Goal: Task Accomplishment & Management: Manage account settings

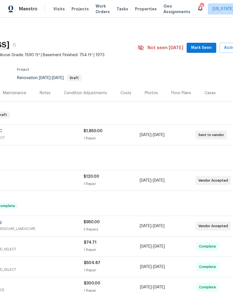
scroll to position [4, 25]
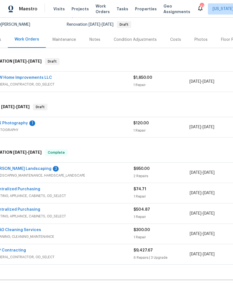
scroll to position [53, 15]
click at [72, 176] on span "LANDSCAPING_MAINTENANCE, HARDSCAPE_LANDSCAPE" at bounding box center [64, 176] width 140 height 6
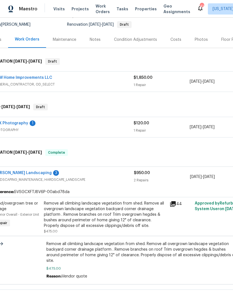
click at [96, 219] on div "Remove all climbing landscape vegetation from shed. Remove all overgrown landsc…" at bounding box center [105, 215] width 122 height 28
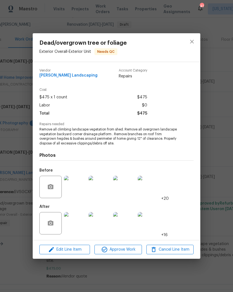
click at [76, 222] on img at bounding box center [75, 223] width 22 height 22
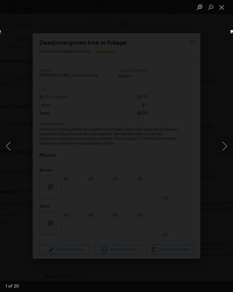
click at [224, 148] on button "Next image" at bounding box center [224, 146] width 17 height 22
click at [225, 147] on button "Next image" at bounding box center [224, 146] width 17 height 22
click at [224, 146] on button "Next image" at bounding box center [224, 146] width 17 height 22
click at [223, 147] on button "Next image" at bounding box center [224, 146] width 17 height 22
click at [224, 148] on button "Next image" at bounding box center [224, 146] width 17 height 22
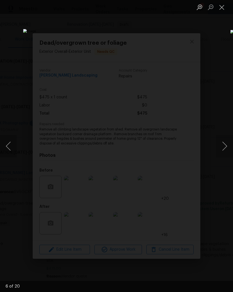
click at [224, 150] on button "Next image" at bounding box center [224, 146] width 17 height 22
click at [226, 148] on button "Next image" at bounding box center [224, 146] width 17 height 22
click at [225, 148] on button "Next image" at bounding box center [224, 146] width 17 height 22
click at [224, 155] on button "Next image" at bounding box center [224, 146] width 17 height 22
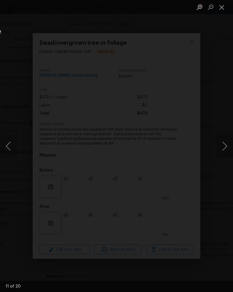
click at [225, 153] on button "Next image" at bounding box center [224, 146] width 17 height 22
click at [224, 150] on button "Next image" at bounding box center [224, 146] width 17 height 22
click at [223, 10] on button "Close lightbox" at bounding box center [221, 7] width 11 height 10
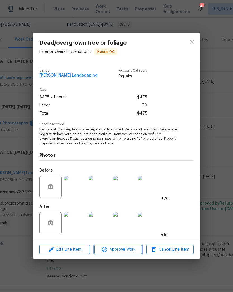
click at [119, 251] on span "Approve Work" at bounding box center [118, 249] width 44 height 7
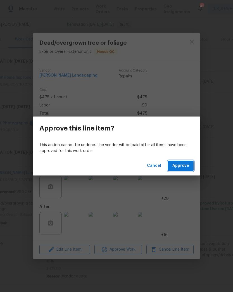
click at [184, 168] on span "Approve" at bounding box center [180, 165] width 17 height 7
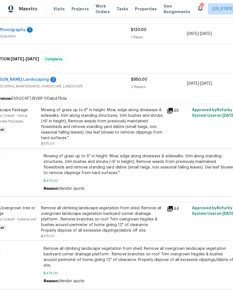
scroll to position [140, 20]
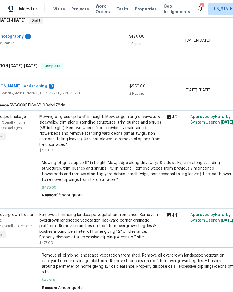
click at [122, 128] on div "Mowing of grass up to 6" in height. Mow, edge along driveways & sidewalks, trim…" at bounding box center [100, 131] width 122 height 34
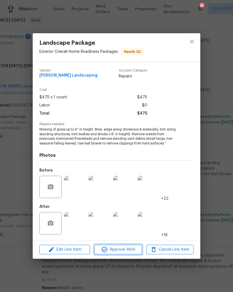
click at [129, 246] on button "Approve Work" at bounding box center [117, 250] width 47 height 10
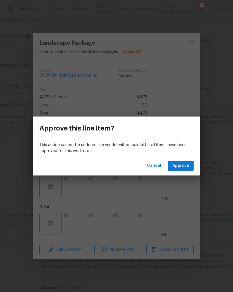
click at [191, 159] on div "Cancel Approve" at bounding box center [117, 165] width 168 height 19
click at [182, 167] on span "Approve" at bounding box center [180, 165] width 17 height 7
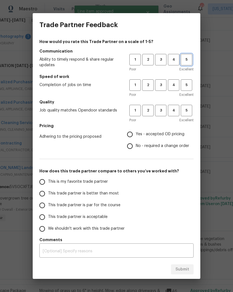
click at [188, 63] on span "5" at bounding box center [186, 59] width 10 height 6
click at [191, 88] on span "5" at bounding box center [186, 85] width 10 height 6
click at [183, 113] on span "5" at bounding box center [186, 110] width 10 height 6
click at [128, 138] on input "Yes - accepted OD pricing" at bounding box center [130, 135] width 12 height 12
radio input "true"
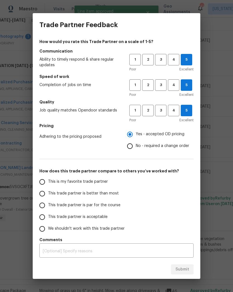
click at [44, 186] on input "This is my favorite trade partner" at bounding box center [42, 182] width 12 height 12
click at [187, 269] on span "Submit" at bounding box center [183, 269] width 14 height 7
radio input "true"
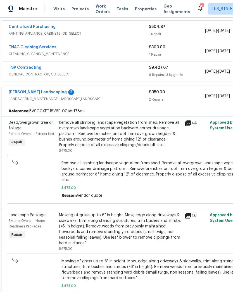
scroll to position [215, 0]
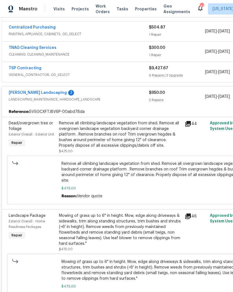
click at [45, 92] on link "Manzano Landscaping" at bounding box center [38, 93] width 58 height 4
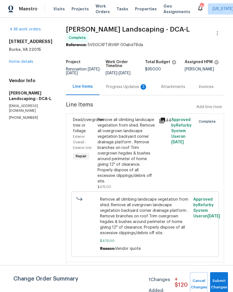
click at [124, 90] on div "Progress Updates 3" at bounding box center [126, 87] width 41 height 6
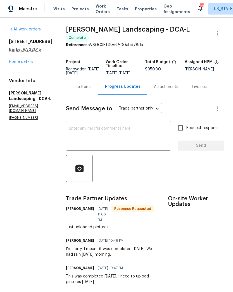
click at [92, 88] on div "Line Items" at bounding box center [82, 87] width 19 height 6
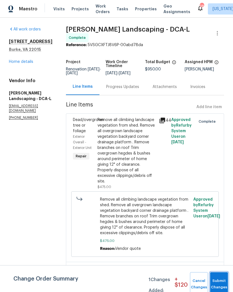
click at [221, 279] on button "Submit Changes" at bounding box center [219, 284] width 18 height 24
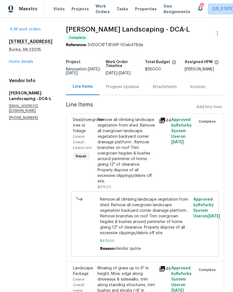
click at [137, 88] on div "Progress Updates" at bounding box center [122, 87] width 33 height 6
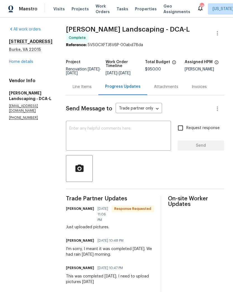
click at [136, 138] on textarea at bounding box center [118, 137] width 98 height 20
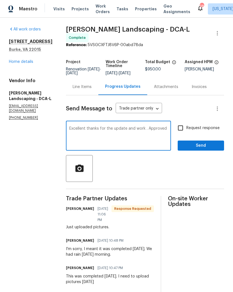
type textarea "Excellent thanks for the update and work . Approved"
click at [203, 145] on span "Send" at bounding box center [200, 145] width 37 height 7
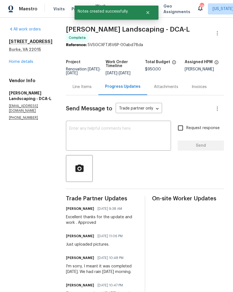
click at [28, 63] on link "Home details" at bounding box center [21, 62] width 24 height 4
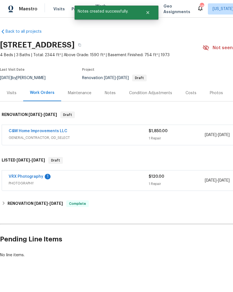
click at [30, 178] on link "VRX Photography" at bounding box center [26, 177] width 35 height 4
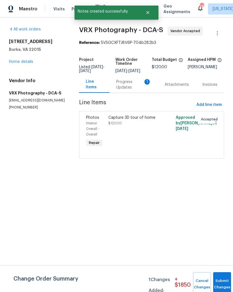
click at [131, 89] on div "Progress Updates 1" at bounding box center [133, 84] width 35 height 11
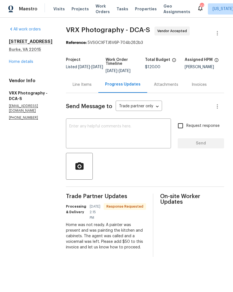
click at [147, 133] on textarea at bounding box center [118, 134] width 98 height 20
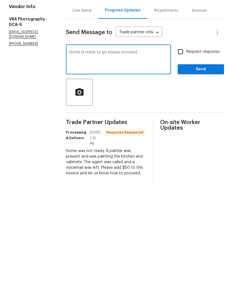
type textarea "Home is ready to go please proceed"
click at [181, 120] on input "Request response" at bounding box center [181, 126] width 12 height 12
checkbox input "true"
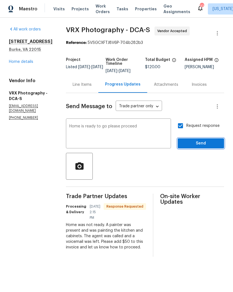
click at [189, 147] on span "Send" at bounding box center [200, 143] width 37 height 7
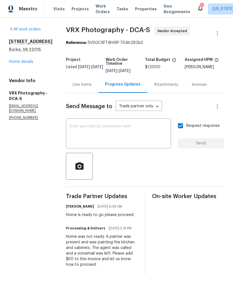
click at [25, 63] on link "Home details" at bounding box center [21, 62] width 24 height 4
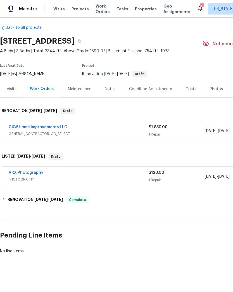
scroll to position [4, 0]
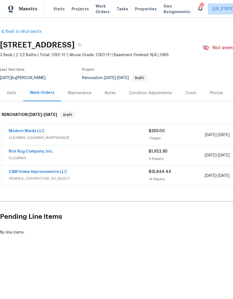
click at [41, 151] on link "Rite Rug Company, Inc." at bounding box center [31, 152] width 45 height 4
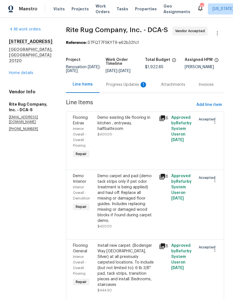
click at [122, 86] on div "Progress Updates 1" at bounding box center [126, 85] width 41 height 6
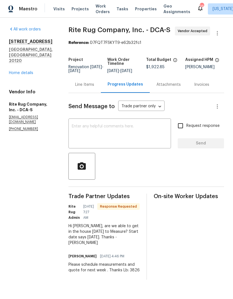
click at [130, 131] on textarea at bounding box center [120, 134] width 96 height 20
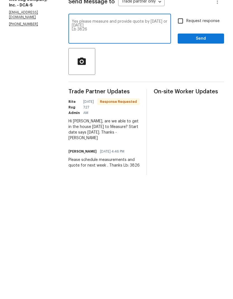
type textarea "Yes please measure and provide quote by today or tomorrow Lb 3826"
click at [185, 120] on input "Request response" at bounding box center [181, 126] width 12 height 12
checkbox input "true"
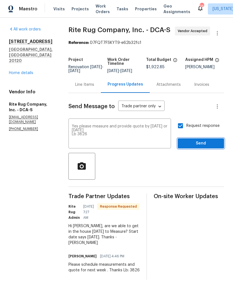
click at [203, 147] on span "Send" at bounding box center [200, 143] width 37 height 7
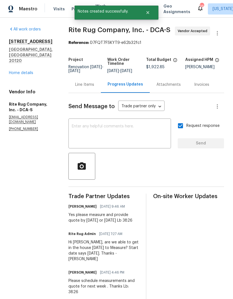
click at [21, 71] on link "Home details" at bounding box center [21, 73] width 24 height 4
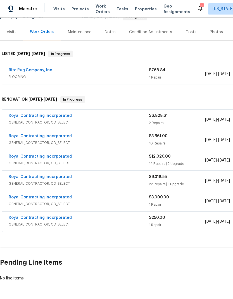
scroll to position [61, 0]
click at [42, 71] on link "Rite Rug Company, Inc." at bounding box center [31, 70] width 45 height 4
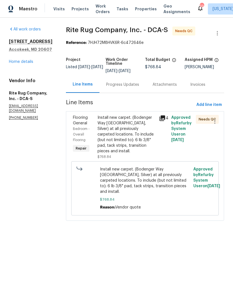
click at [116, 86] on div "Progress Updates" at bounding box center [122, 85] width 33 height 6
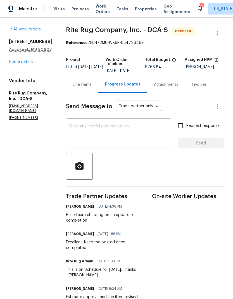
click at [75, 85] on div "Line Items" at bounding box center [82, 85] width 19 height 6
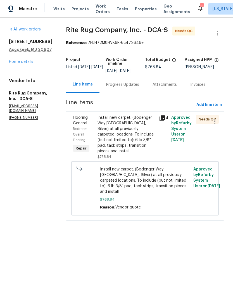
click at [128, 141] on div "Install new carpet. (Bodenger Way 945 Winter Ash, Silver) at all previously car…" at bounding box center [127, 134] width 58 height 39
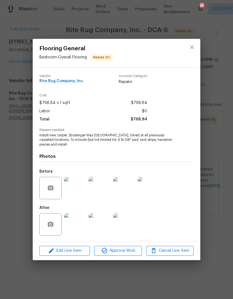
click at [79, 228] on img at bounding box center [75, 224] width 22 height 22
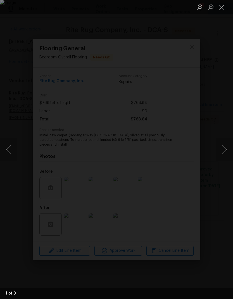
click at [221, 153] on button "Next image" at bounding box center [224, 149] width 17 height 22
click at [223, 150] on button "Next image" at bounding box center [224, 149] width 17 height 22
click at [222, 150] on button "Next image" at bounding box center [224, 149] width 17 height 22
click at [223, 151] on button "Next image" at bounding box center [224, 149] width 17 height 22
click at [224, 151] on button "Next image" at bounding box center [224, 149] width 17 height 22
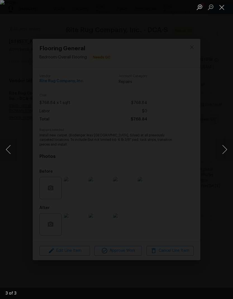
click at [222, 9] on button "Close lightbox" at bounding box center [221, 7] width 11 height 10
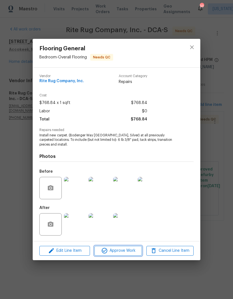
click at [120, 251] on span "Approve Work" at bounding box center [118, 250] width 44 height 7
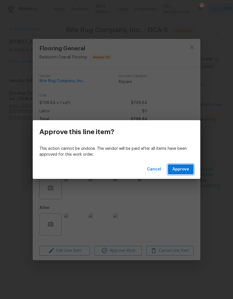
click at [183, 172] on span "Approve" at bounding box center [180, 169] width 17 height 7
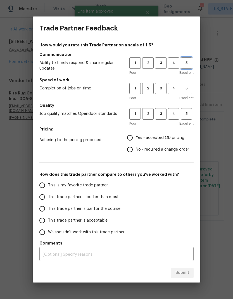
click at [191, 67] on button "5" at bounding box center [186, 62] width 11 height 11
click at [186, 92] on button "5" at bounding box center [186, 88] width 11 height 11
click at [186, 117] on span "5" at bounding box center [186, 114] width 10 height 6
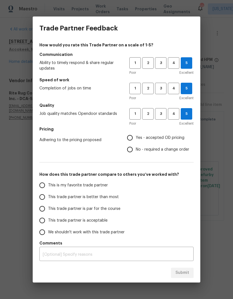
click at [131, 137] on input "Yes - accepted OD pricing" at bounding box center [130, 138] width 12 height 12
radio input "true"
click at [41, 185] on input "This is my favorite trade partner" at bounding box center [42, 185] width 12 height 12
click at [186, 274] on span "Submit" at bounding box center [183, 272] width 14 height 7
radio input "true"
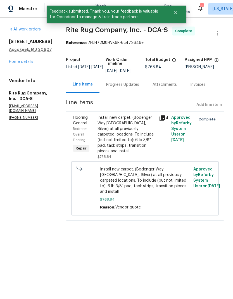
click at [27, 64] on link "Home details" at bounding box center [21, 62] width 24 height 4
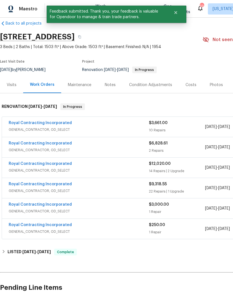
scroll to position [8, 0]
click at [127, 128] on span "GENERAL_CONTRACTOR, OD_SELECT" at bounding box center [79, 130] width 140 height 6
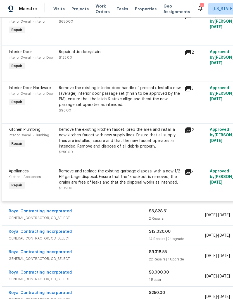
scroll to position [353, 0]
click at [125, 182] on div "Remove and replace the existing garbage disposal with a new 1/2 HP garbage disp…" at bounding box center [120, 177] width 122 height 17
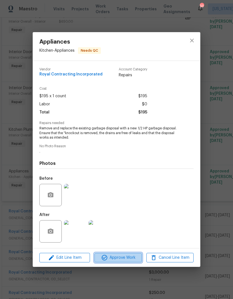
click at [127, 257] on span "Approve Work" at bounding box center [118, 257] width 44 height 7
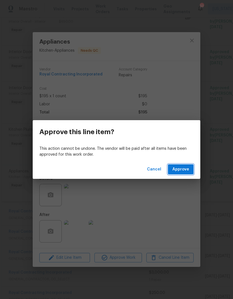
click at [183, 171] on span "Approve" at bounding box center [180, 169] width 17 height 7
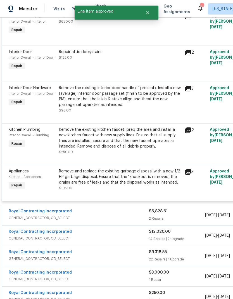
click at [132, 185] on div "Remove and replace the existing garbage disposal with a new 1/2 HP garbage disp…" at bounding box center [120, 177] width 122 height 17
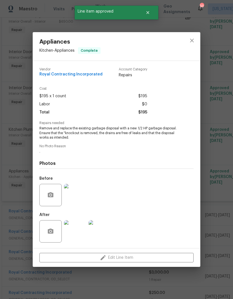
click at [217, 176] on div "Appliances Kitchen - Appliances Complete Vendor Royal Contracting Incorporated …" at bounding box center [116, 149] width 233 height 299
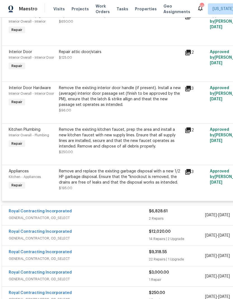
click at [122, 146] on div "Remove the existing kitchen faucet, prep the area and install a new kitchen fau…" at bounding box center [120, 138] width 122 height 22
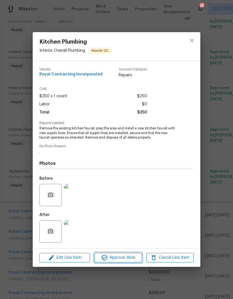
click at [131, 256] on span "Approve Work" at bounding box center [118, 257] width 44 height 7
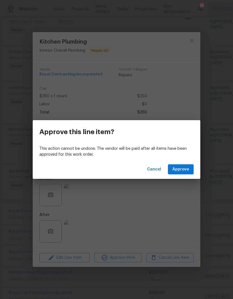
click at [182, 171] on span "Approve" at bounding box center [180, 169] width 17 height 7
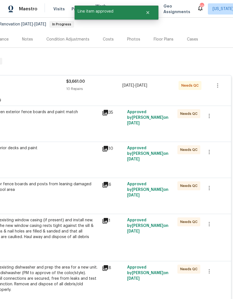
scroll to position [44, 78]
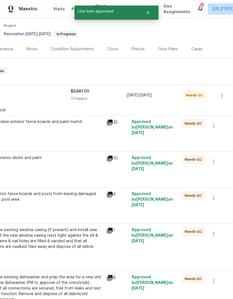
click at [80, 137] on div "Replace broken exterior fence boards and paint match $275.00" at bounding box center [42, 130] width 126 height 26
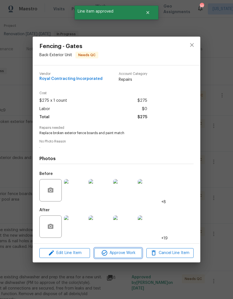
click at [127, 250] on button "Approve Work" at bounding box center [117, 253] width 47 height 10
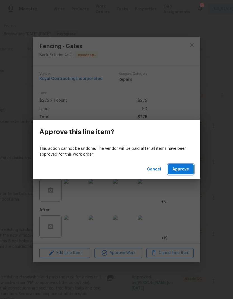
click at [183, 171] on span "Approve" at bounding box center [180, 169] width 17 height 7
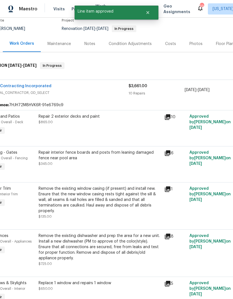
scroll to position [48, 20]
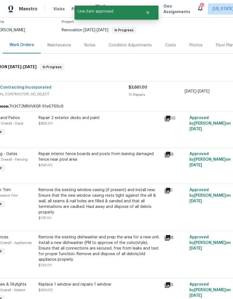
click at [115, 129] on div "Repair 2 exterior decks and paint $865.00" at bounding box center [100, 127] width 126 height 26
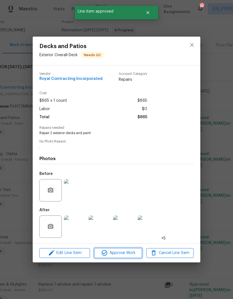
click at [122, 249] on button "Approve Work" at bounding box center [117, 253] width 47 height 10
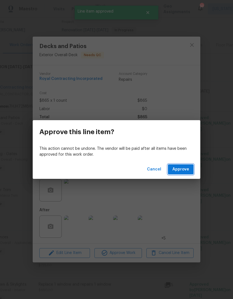
click at [183, 170] on span "Approve" at bounding box center [180, 169] width 17 height 7
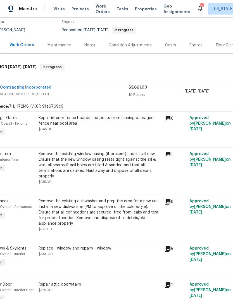
click at [101, 131] on div "Repair interior fence boards and posts from leaning damaged fence near pool are…" at bounding box center [100, 123] width 122 height 17
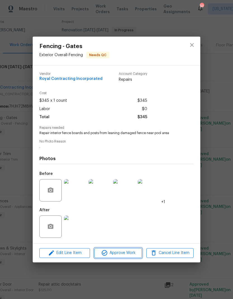
click at [123, 254] on span "Approve Work" at bounding box center [118, 253] width 44 height 7
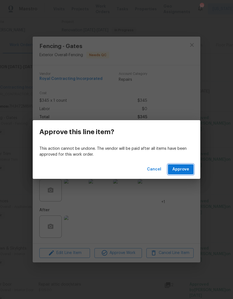
click at [185, 169] on span "Approve" at bounding box center [180, 169] width 17 height 7
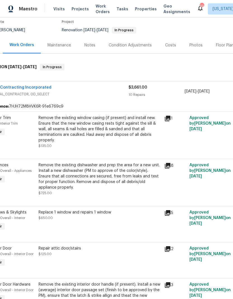
click at [116, 138] on div "Remove the existing window casing (if present) and install new. Ensure that the…" at bounding box center [100, 129] width 122 height 28
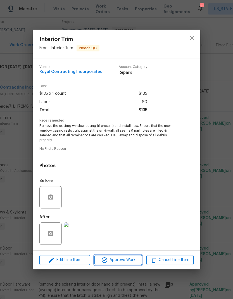
click at [127, 259] on span "Approve Work" at bounding box center [118, 260] width 44 height 7
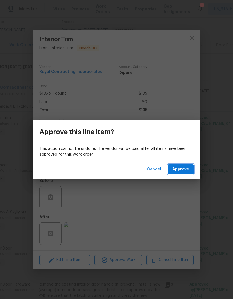
click at [187, 167] on span "Approve" at bounding box center [180, 169] width 17 height 7
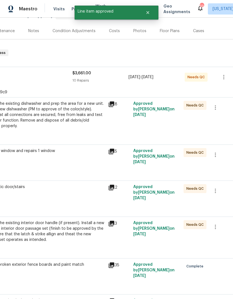
scroll to position [62, 74]
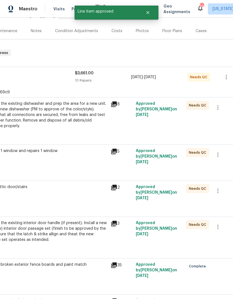
click at [84, 120] on div "Remove the existing dishwasher and prep the area for a new unit. Install a new …" at bounding box center [46, 115] width 122 height 28
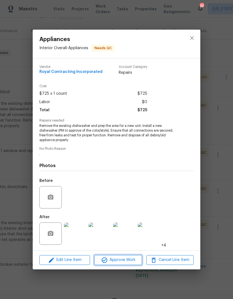
click at [124, 262] on span "Approve Work" at bounding box center [118, 260] width 44 height 7
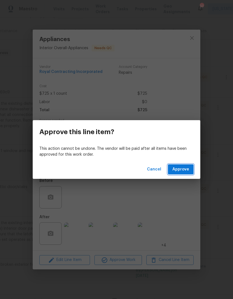
click at [185, 171] on span "Approve" at bounding box center [180, 169] width 17 height 7
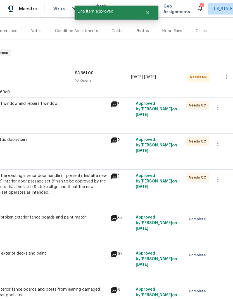
click at [72, 120] on div "Replace 1 window and repairs 1 window $650.00" at bounding box center [46, 112] width 126 height 26
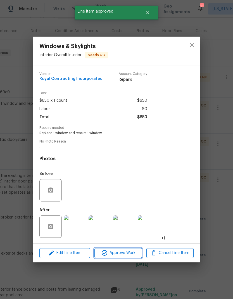
click at [120, 255] on span "Approve Work" at bounding box center [118, 253] width 44 height 7
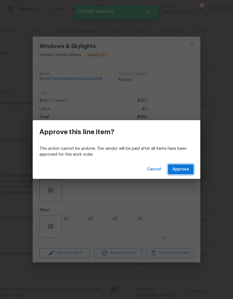
click at [183, 170] on span "Approve" at bounding box center [180, 169] width 17 height 7
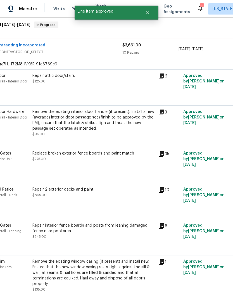
scroll to position [91, 25]
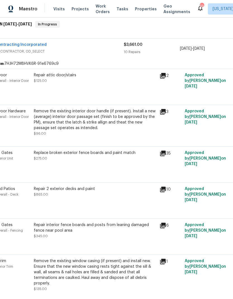
click at [120, 125] on div "Remove the existing interior door handle (if present). Install a new (average) …" at bounding box center [95, 119] width 122 height 22
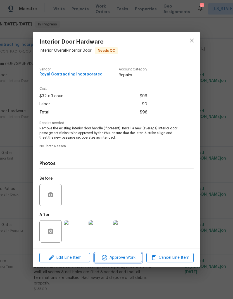
click at [127, 258] on span "Approve Work" at bounding box center [118, 257] width 44 height 7
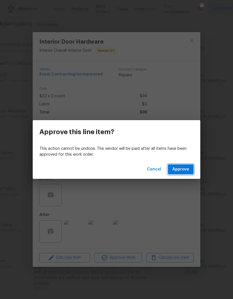
click at [182, 169] on span "Approve" at bounding box center [180, 169] width 17 height 7
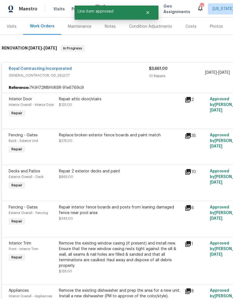
scroll to position [67, 0]
click at [126, 109] on div "Repair attic door/stairs $125.00" at bounding box center [120, 108] width 126 height 26
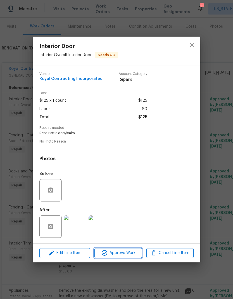
click at [124, 256] on span "Approve Work" at bounding box center [118, 253] width 44 height 7
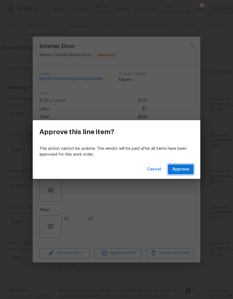
click at [186, 168] on span "Approve" at bounding box center [180, 169] width 17 height 7
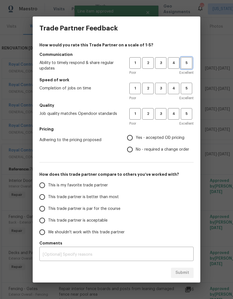
click at [184, 65] on span "5" at bounding box center [186, 63] width 10 height 6
click at [190, 90] on span "5" at bounding box center [186, 88] width 10 height 6
click at [188, 112] on span "5" at bounding box center [186, 114] width 10 height 6
click at [132, 138] on input "Yes - accepted OD pricing" at bounding box center [130, 138] width 12 height 12
radio input "true"
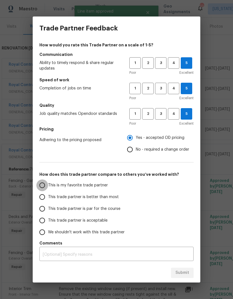
click at [46, 185] on input "This is my favorite trade partner" at bounding box center [42, 185] width 12 height 12
click at [186, 270] on span "Submit" at bounding box center [183, 272] width 14 height 7
radio input "true"
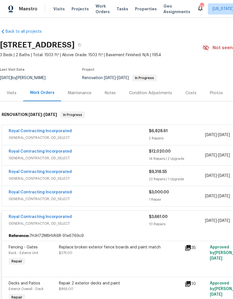
scroll to position [0, 0]
click at [110, 96] on div "Notes" at bounding box center [110, 93] width 24 height 16
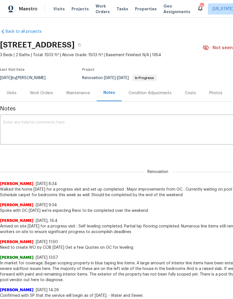
click at [118, 128] on textarea at bounding box center [157, 130] width 309 height 20
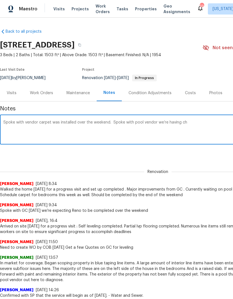
click at [165, 122] on textarea "Spoke with vendor carpet was installed over the weekend. Spoke with pool vendor…" at bounding box center [157, 130] width 309 height 20
click at [198, 125] on textarea "Spoke with vendor carpet was installed over the weekend. Spoke with pool vendor…" at bounding box center [157, 130] width 309 height 20
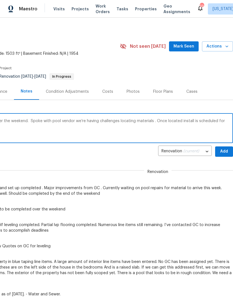
scroll to position [1, 83]
type textarea "Spoke with vendor carpet was installed over the weekend. Spoke with pool vendor…"
click at [223, 151] on span "Add" at bounding box center [224, 151] width 9 height 7
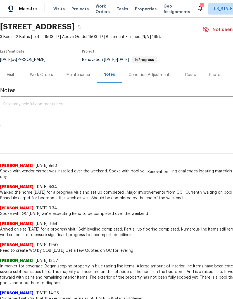
scroll to position [18, 0]
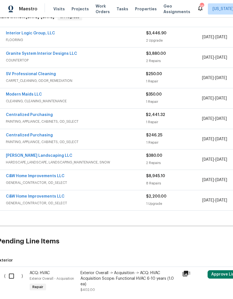
scroll to position [75, 1]
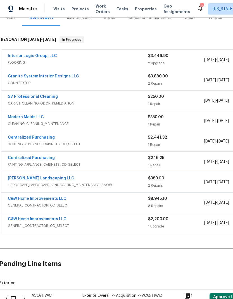
click at [44, 57] on link "Interior Logic Group, LLC" at bounding box center [32, 56] width 49 height 4
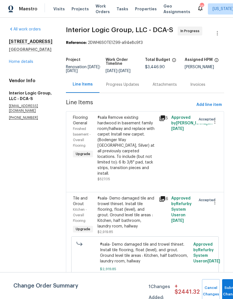
click at [32, 63] on link "Home details" at bounding box center [21, 62] width 24 height 4
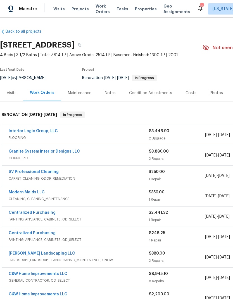
click at [51, 150] on link "Granite System Interior Designs LLC" at bounding box center [44, 152] width 71 height 4
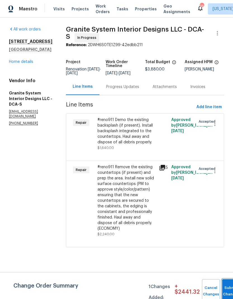
click at [228, 289] on button "Submit Changes" at bounding box center [231, 291] width 18 height 24
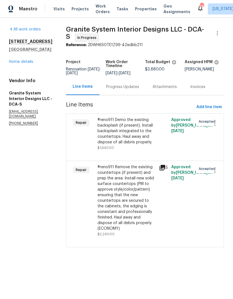
click at [25, 64] on link "Home details" at bounding box center [21, 62] width 24 height 4
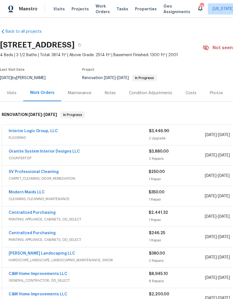
click at [47, 133] on link "Interior Logic Group, LLC" at bounding box center [33, 131] width 49 height 4
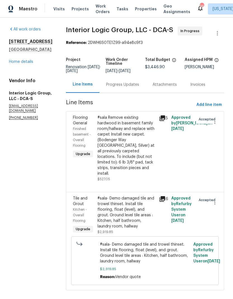
click at [136, 88] on div "Progress Updates" at bounding box center [122, 85] width 33 height 6
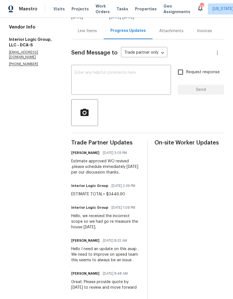
scroll to position [9, 0]
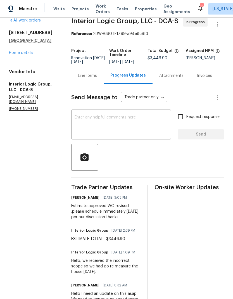
click at [134, 128] on textarea at bounding box center [121, 125] width 93 height 20
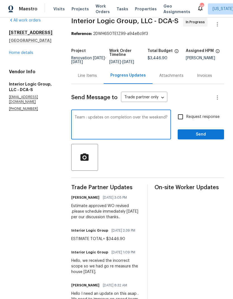
type textarea "Team : updates on completion over the weekend?"
click at [184, 123] on input "Request response" at bounding box center [181, 117] width 12 height 12
checkbox input "true"
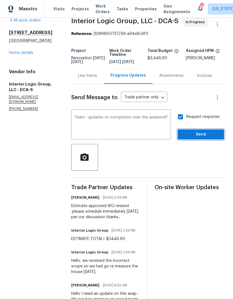
click at [200, 138] on span "Send" at bounding box center [200, 134] width 37 height 7
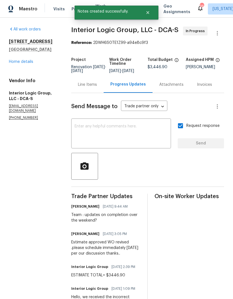
click at [24, 63] on link "Home details" at bounding box center [21, 62] width 24 height 4
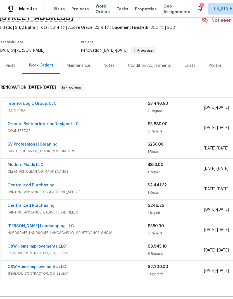
scroll to position [27, 0]
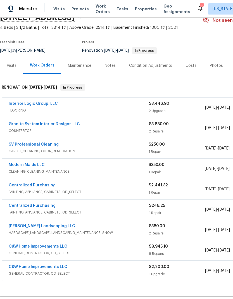
click at [110, 168] on div "Modern Maids LLC" at bounding box center [79, 165] width 140 height 7
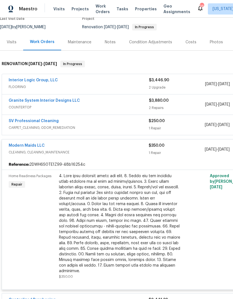
scroll to position [51, 0]
click at [32, 147] on link "Modern Maids LLC" at bounding box center [27, 146] width 36 height 4
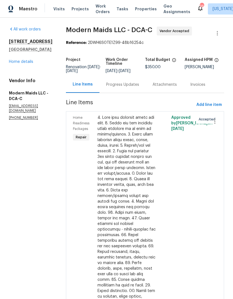
click at [124, 93] on div "Progress Updates" at bounding box center [123, 84] width 46 height 16
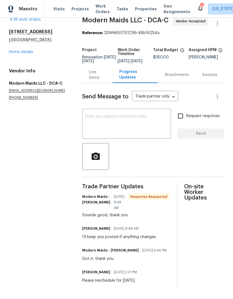
scroll to position [20, 0]
click at [143, 119] on textarea at bounding box center [127, 125] width 82 height 20
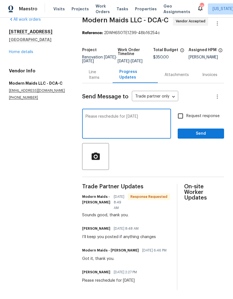
type textarea "Please reschedule for [DATE]"
click at [179, 111] on input "Request response" at bounding box center [181, 116] width 12 height 12
checkbox input "true"
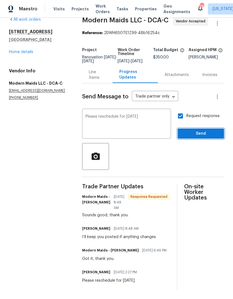
click at [198, 130] on span "Send" at bounding box center [200, 133] width 37 height 7
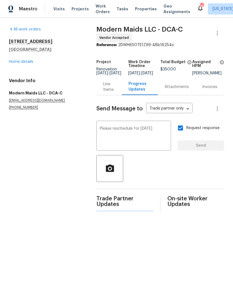
scroll to position [0, 0]
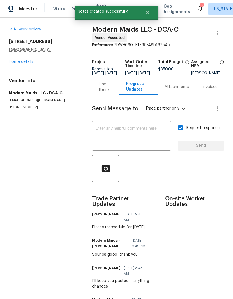
click at [27, 63] on link "Home details" at bounding box center [21, 62] width 24 height 4
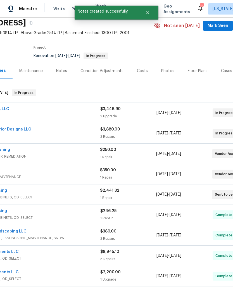
scroll to position [20, 66]
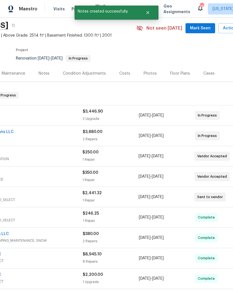
click at [164, 176] on span "[DATE]" at bounding box center [158, 177] width 12 height 4
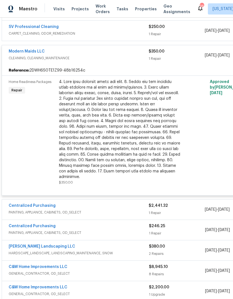
scroll to position [145, 0]
click at [128, 145] on div at bounding box center [120, 129] width 122 height 101
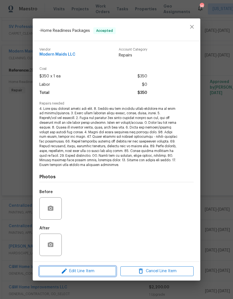
click at [99, 270] on span "Edit Line Item" at bounding box center [77, 271] width 73 height 7
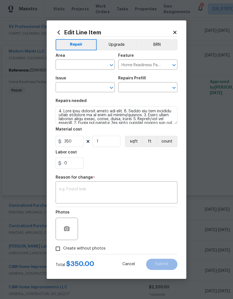
click at [177, 30] on icon at bounding box center [174, 32] width 5 height 5
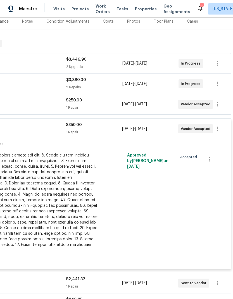
scroll to position [71, 83]
click at [217, 130] on icon "button" at bounding box center [217, 129] width 7 height 7
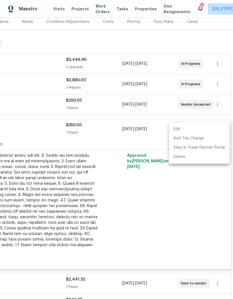
click at [210, 129] on li "Edit" at bounding box center [199, 129] width 60 height 9
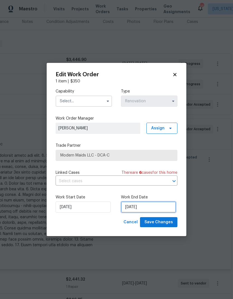
click at [158, 205] on input "[DATE]" at bounding box center [148, 207] width 55 height 11
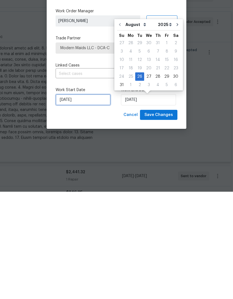
click at [86, 202] on input "[DATE]" at bounding box center [83, 207] width 55 height 11
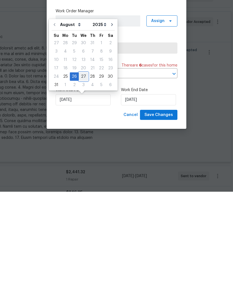
click at [81, 180] on div "27" at bounding box center [83, 184] width 9 height 8
type input "[DATE]"
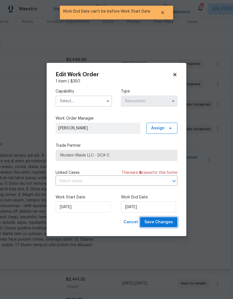
click at [167, 222] on span "Save Changes" at bounding box center [159, 222] width 29 height 7
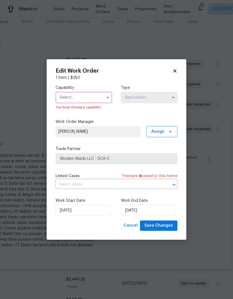
click at [107, 96] on icon "button" at bounding box center [108, 97] width 4 height 4
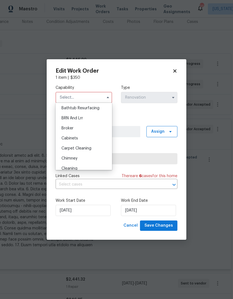
scroll to position [41, 0]
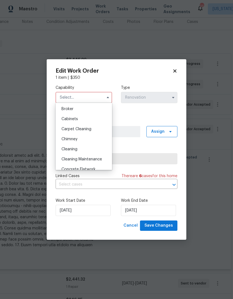
click at [95, 150] on div "Cleaning" at bounding box center [84, 149] width 54 height 10
type input "Cleaning"
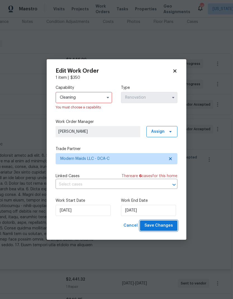
click at [167, 224] on span "Save Changes" at bounding box center [159, 225] width 29 height 7
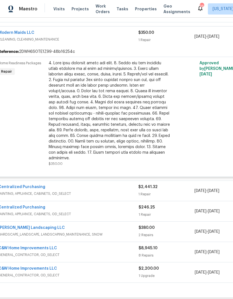
scroll to position [155, 15]
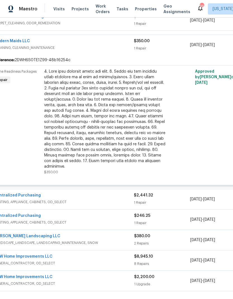
click at [123, 199] on span "PAINTING, APPLIANCE, CABINETS, OD_SELECT" at bounding box center [64, 202] width 140 height 6
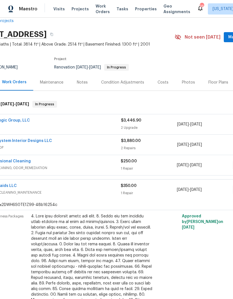
scroll to position [11, 27]
